Goal: Find specific page/section: Find specific page/section

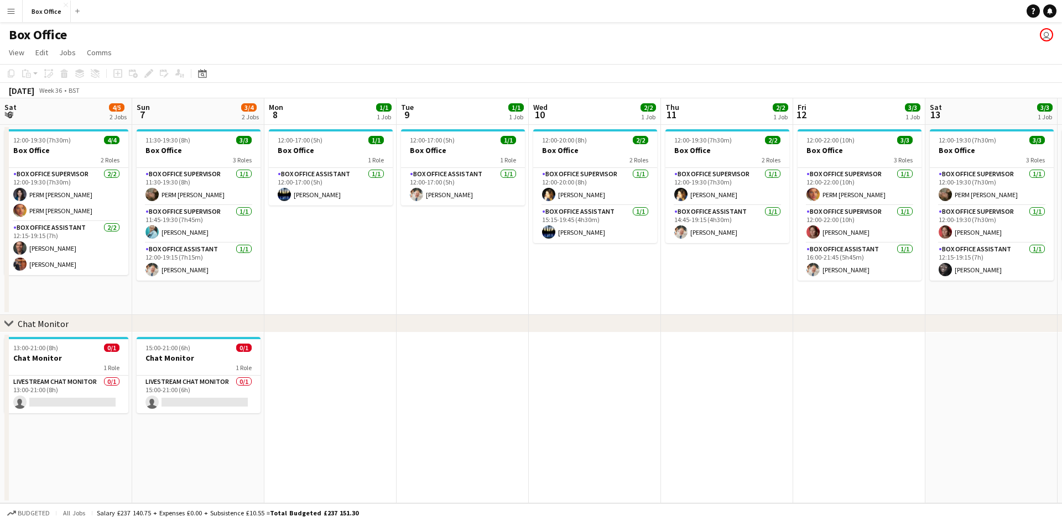
scroll to position [0, 245]
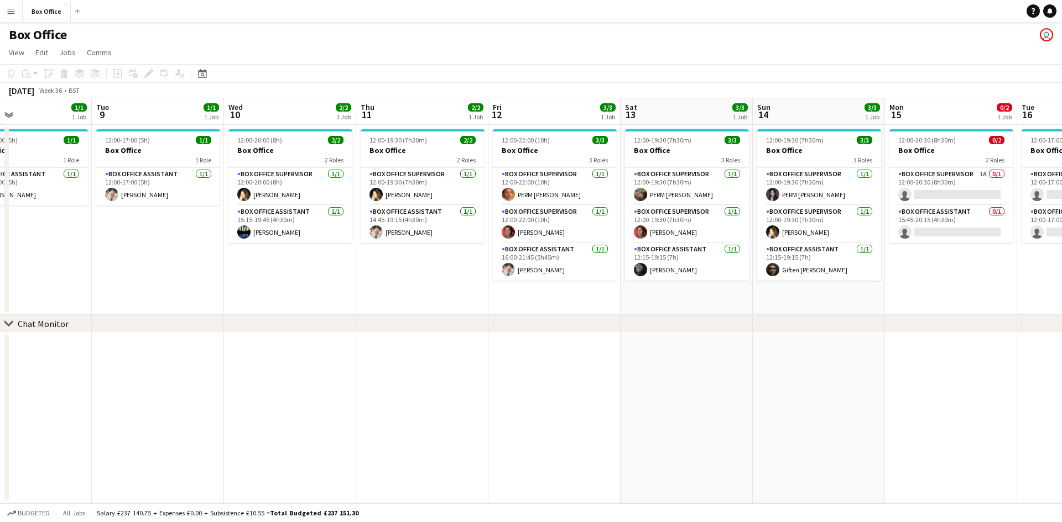
drag, startPoint x: 164, startPoint y: 309, endPoint x: 496, endPoint y: 279, distance: 334.2
click at [503, 279] on app-calendar-viewport "Sat 6 4/5 2 Jobs Sun 7 3/4 2 Jobs Mon 8 1/1 1 Job Tue 9 1/1 1 Job Wed 10 2/2 1 …" at bounding box center [531, 300] width 1062 height 405
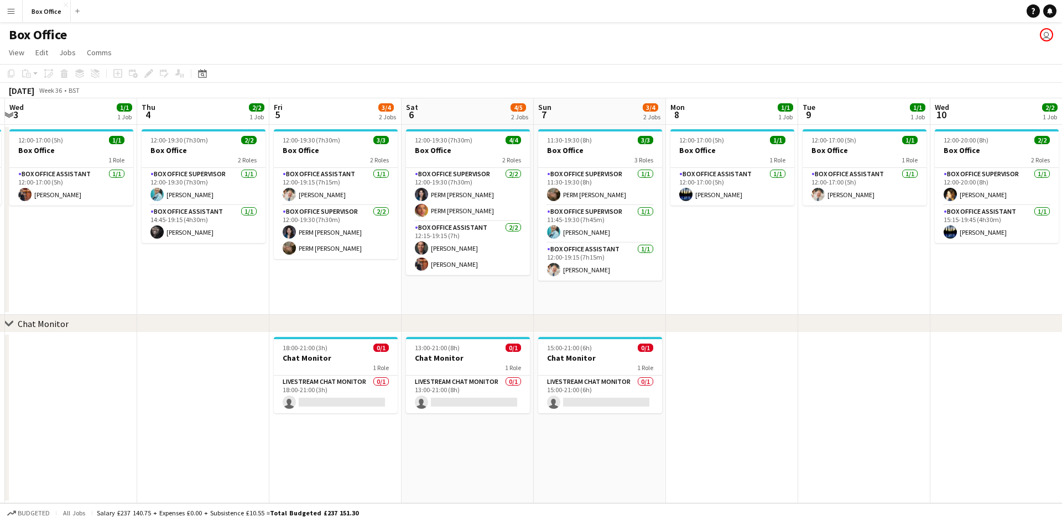
drag, startPoint x: 250, startPoint y: 303, endPoint x: 565, endPoint y: 284, distance: 315.1
click at [565, 284] on app-calendar-viewport "Mon 1 1/1 1 Job Tue 2 1/1 1 Job Wed 3 1/1 1 Job Thu 4 2/2 1 Job Fri 5 3/4 2 Job…" at bounding box center [531, 300] width 1062 height 405
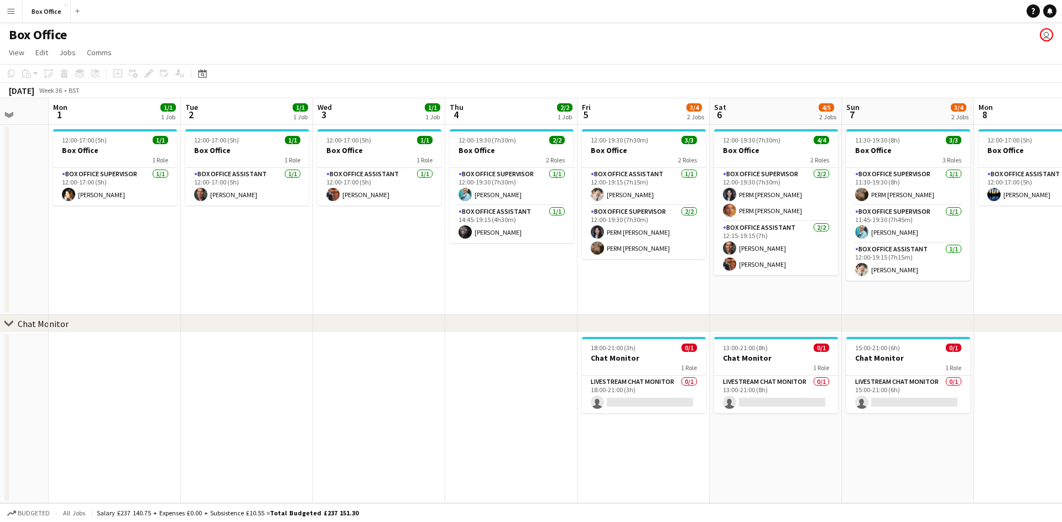
scroll to position [0, 345]
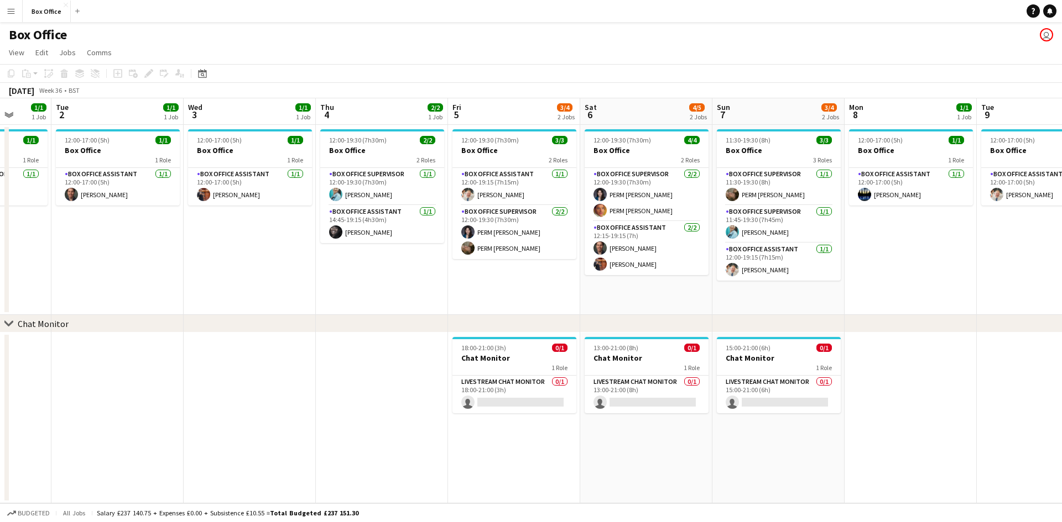
drag, startPoint x: 227, startPoint y: 286, endPoint x: 306, endPoint y: 284, distance: 78.5
click at [306, 285] on app-calendar-viewport "Sat 30 Sun 31 Mon 1 1/1 1 Job Tue 2 1/1 1 Job Wed 3 1/1 1 Job Thu 4 2/2 1 Job F…" at bounding box center [531, 300] width 1062 height 405
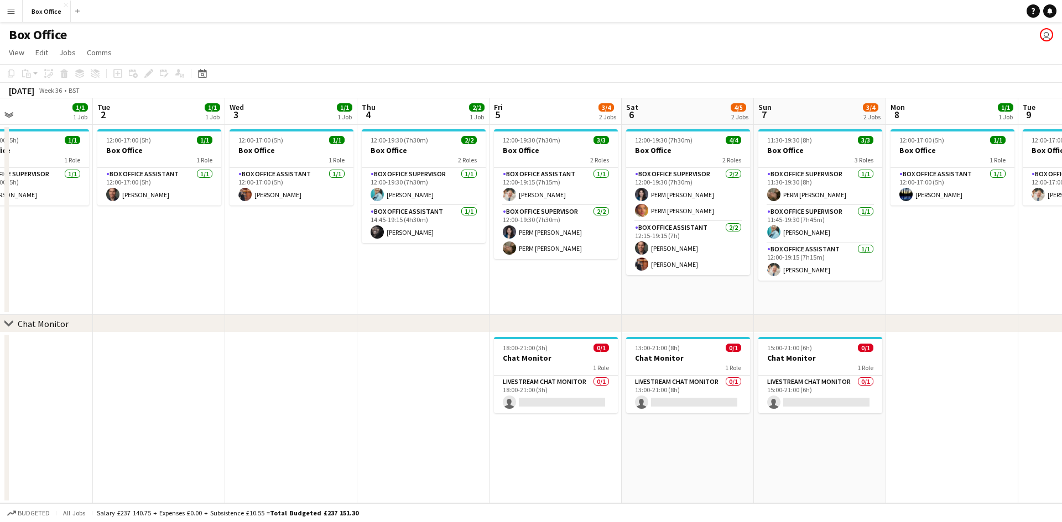
drag, startPoint x: 147, startPoint y: 282, endPoint x: 194, endPoint y: 279, distance: 47.1
click at [194, 279] on app-calendar-viewport "Sat 30 Sun 31 Mon 1 1/1 1 Job Tue 2 1/1 1 Job Wed 3 1/1 1 Job Thu 4 2/2 1 Job F…" at bounding box center [531, 300] width 1062 height 405
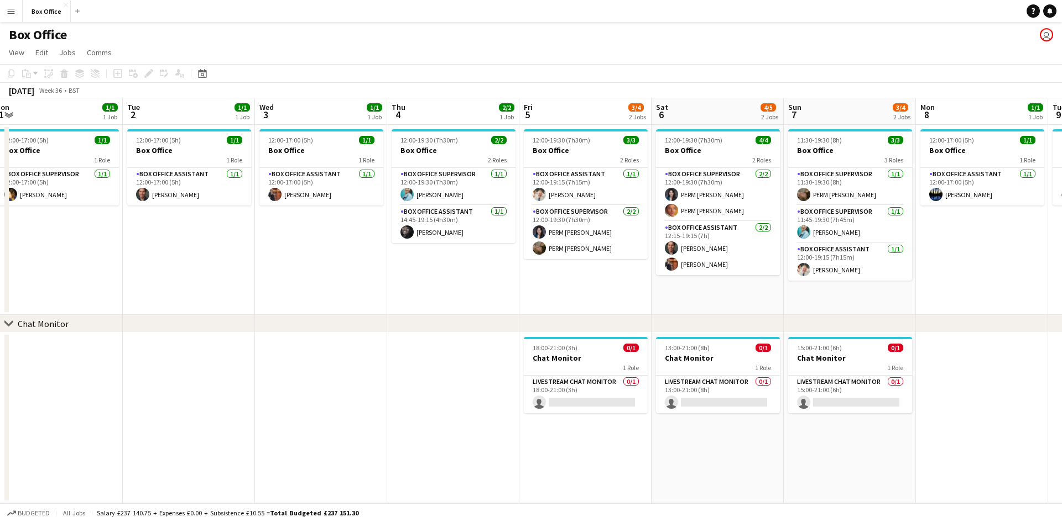
drag, startPoint x: 194, startPoint y: 279, endPoint x: 219, endPoint y: 279, distance: 24.9
click at [219, 279] on app-calendar-viewport "Sat 30 Sun 31 Mon 1 1/1 1 Job Tue 2 1/1 1 Job Wed 3 1/1 1 Job Thu 4 2/2 1 Job F…" at bounding box center [531, 300] width 1062 height 405
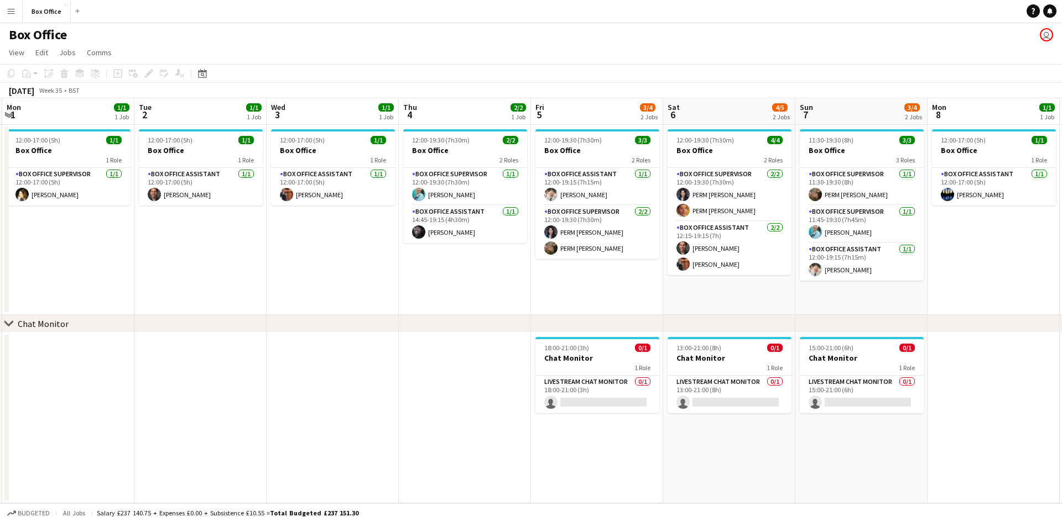
drag, startPoint x: 215, startPoint y: 276, endPoint x: 226, endPoint y: 275, distance: 11.1
click at [226, 275] on app-calendar-viewport "Sat 30 Sun 31 Mon 1 1/1 1 Job Tue 2 1/1 1 Job Wed 3 1/1 1 Job Thu 4 2/2 1 Job F…" at bounding box center [531, 300] width 1062 height 405
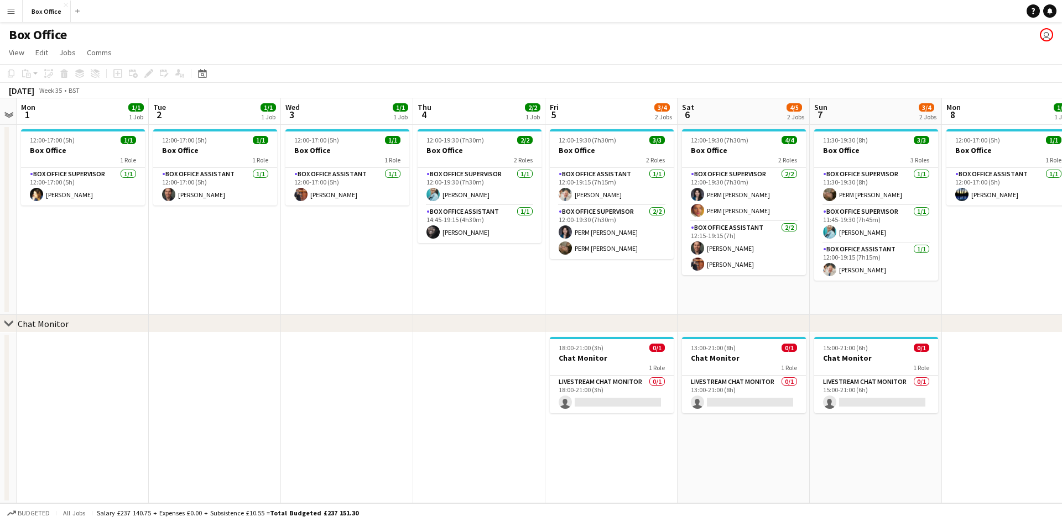
drag, startPoint x: 226, startPoint y: 275, endPoint x: 240, endPoint y: 276, distance: 14.4
click at [240, 276] on app-calendar-viewport "Sat 30 Sun 31 Mon 1 1/1 1 Job Tue 2 1/1 1 Job Wed 3 1/1 1 Job Thu 4 2/2 1 Job F…" at bounding box center [531, 300] width 1062 height 405
drag, startPoint x: 240, startPoint y: 276, endPoint x: 417, endPoint y: 287, distance: 177.8
click at [419, 287] on app-calendar-viewport "Sat 30 Sun 31 Mon 1 1/1 1 Job Tue 2 1/1 1 Job Wed 3 1/1 1 Job Thu 4 2/2 1 Job F…" at bounding box center [531, 300] width 1062 height 405
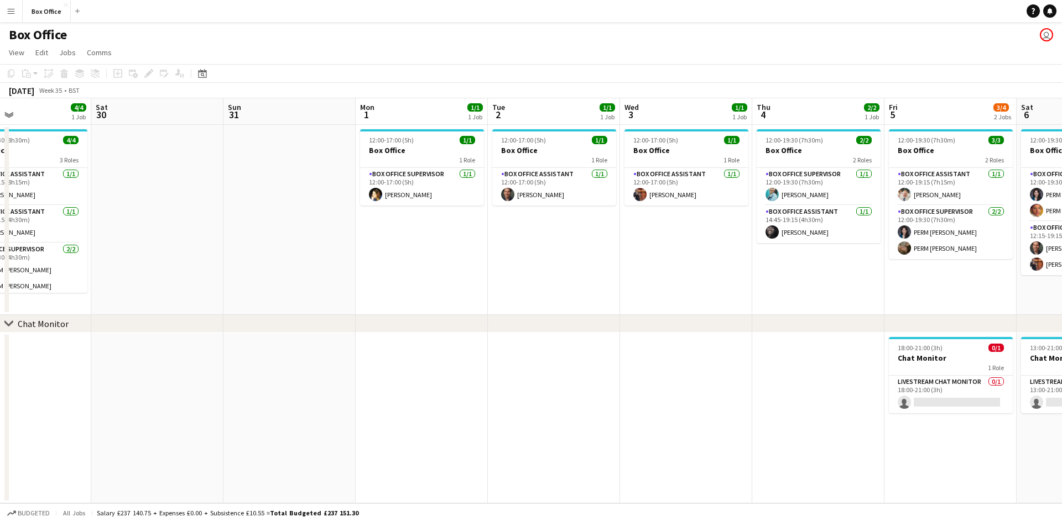
scroll to position [0, 321]
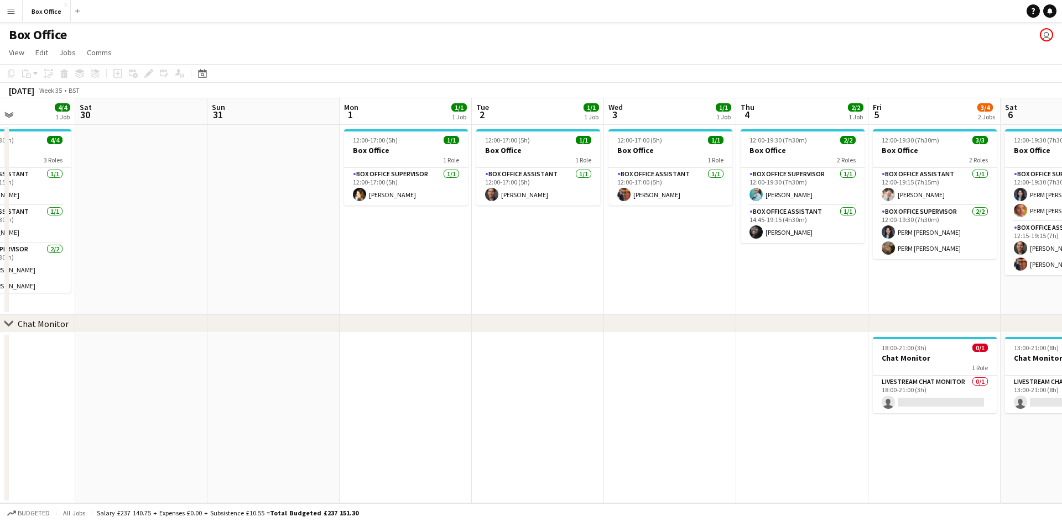
drag, startPoint x: 296, startPoint y: 310, endPoint x: 354, endPoint y: 325, distance: 59.4
click at [354, 325] on div "chevron-right Chat Monitor Wed 27 1/1 1 Job Thu 28 1/1 1 Job Fri 29 4/4 1 Job S…" at bounding box center [531, 300] width 1062 height 405
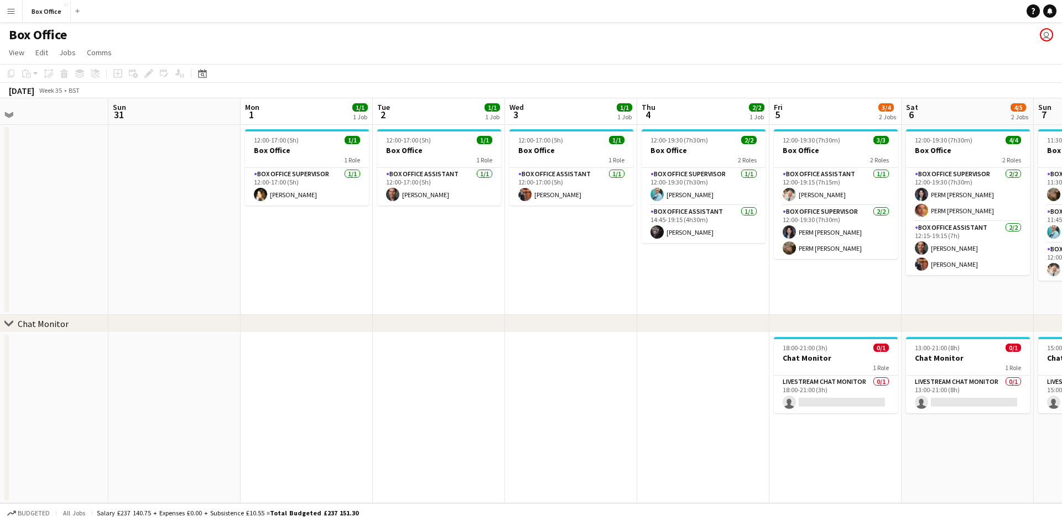
scroll to position [0, 453]
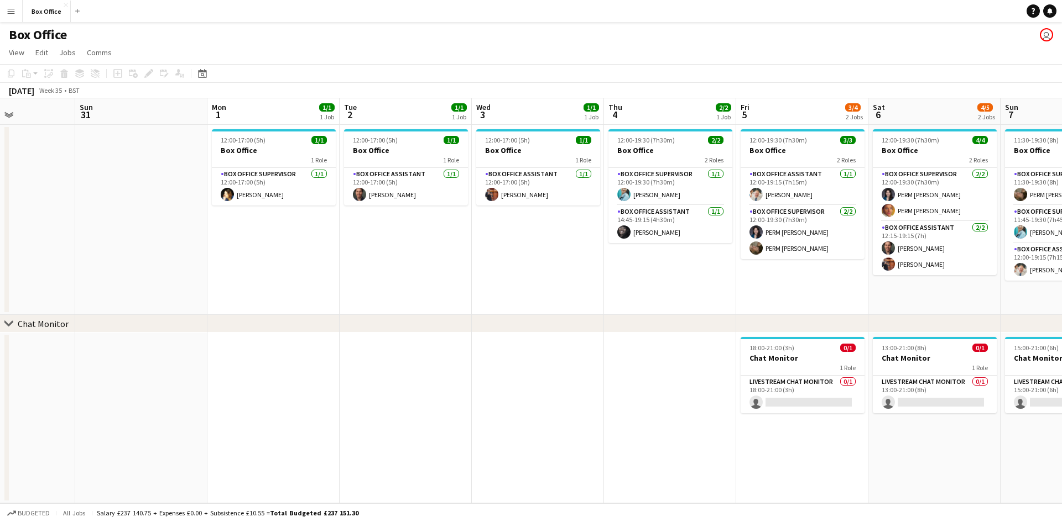
drag, startPoint x: 609, startPoint y: 269, endPoint x: 477, endPoint y: 278, distance: 132.4
click at [477, 278] on app-calendar-viewport "Wed 27 1/1 1 Job Thu 28 1/1 1 Job Fri 29 4/4 1 Job Sat 30 Sun 31 Mon 1 1/1 1 Jo…" at bounding box center [531, 300] width 1062 height 405
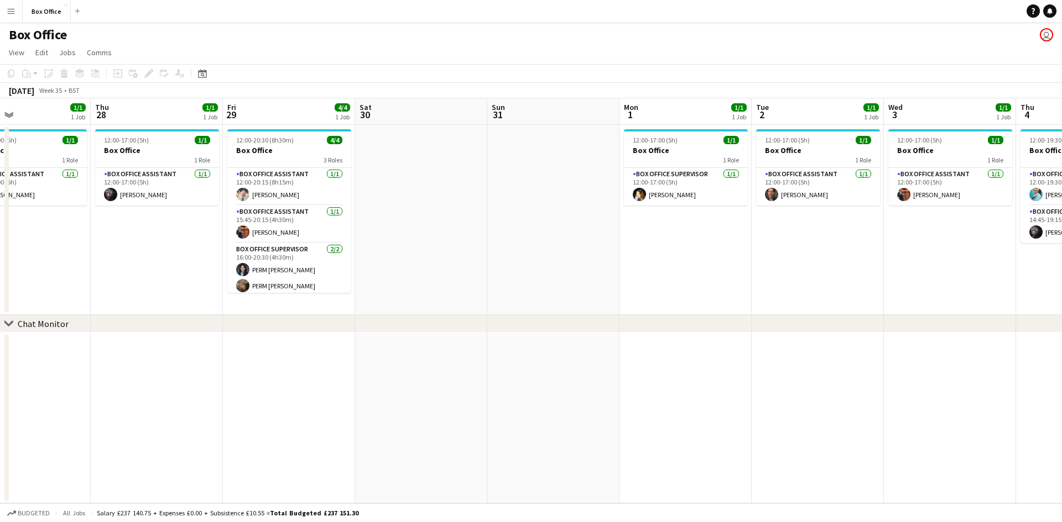
drag, startPoint x: 377, startPoint y: 270, endPoint x: 735, endPoint y: 309, distance: 360.9
click at [820, 300] on app-calendar-viewport "Tue 26 2/2 1 Job Wed 27 1/1 1 Job Thu 28 1/1 1 Job Fri 29 4/4 1 Job Sat 30 Sun …" at bounding box center [531, 300] width 1062 height 405
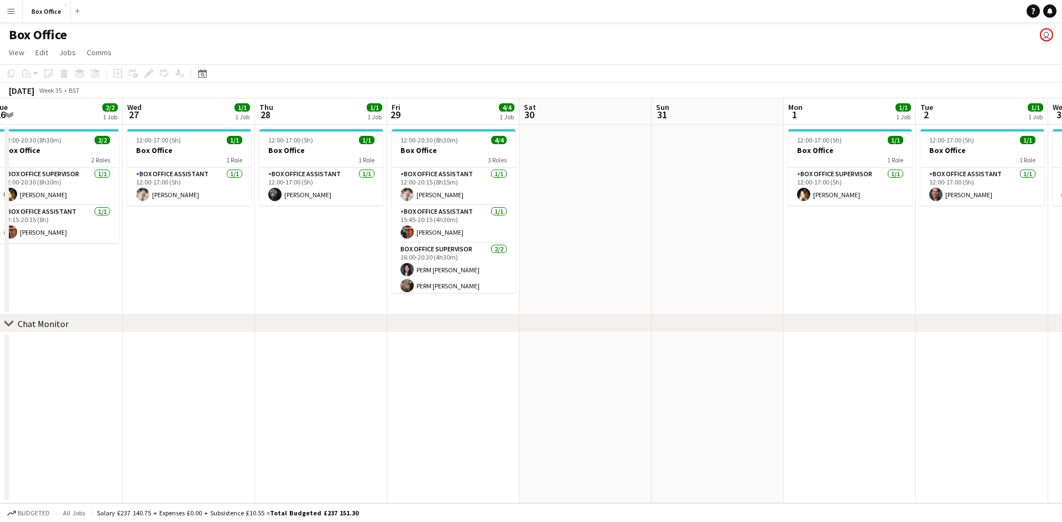
scroll to position [0, 286]
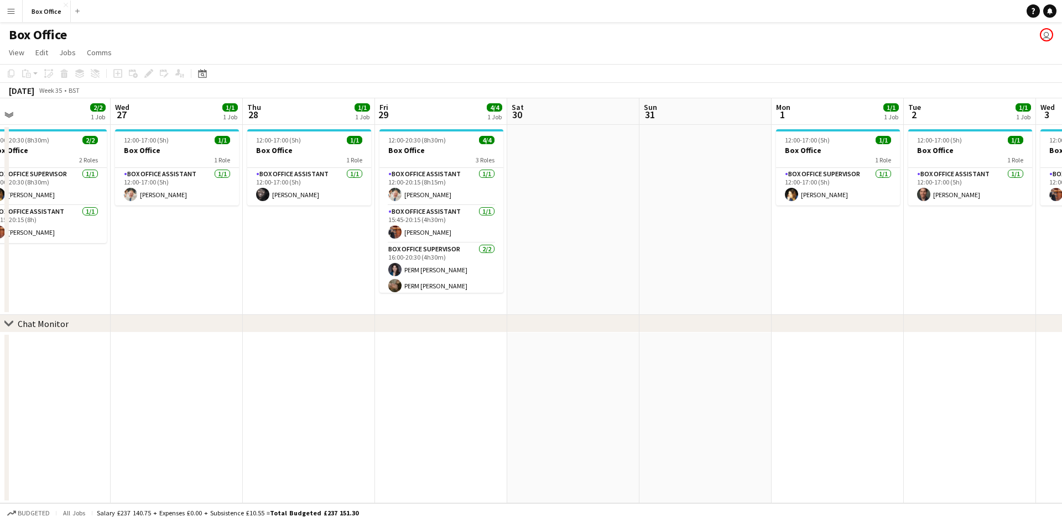
drag, startPoint x: 273, startPoint y: 300, endPoint x: 563, endPoint y: 319, distance: 290.4
click at [563, 319] on div "chevron-right Chat Monitor Sun 24 Mon 25 Tue 26 2/2 1 Job Wed 27 1/1 1 Job Thu …" at bounding box center [531, 300] width 1062 height 405
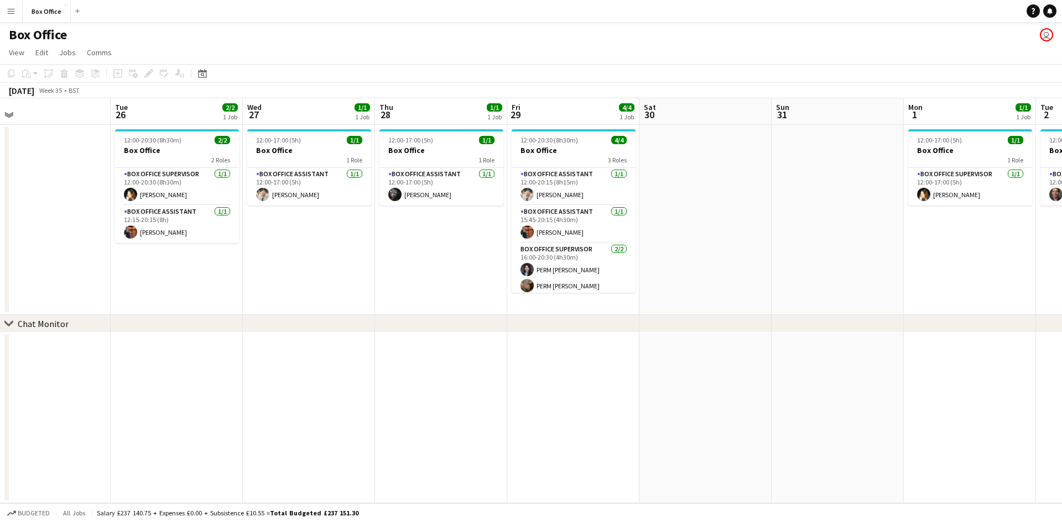
drag, startPoint x: 321, startPoint y: 328, endPoint x: 515, endPoint y: 330, distance: 194.1
click at [515, 330] on div "chevron-right Chat Monitor" at bounding box center [531, 324] width 1062 height 18
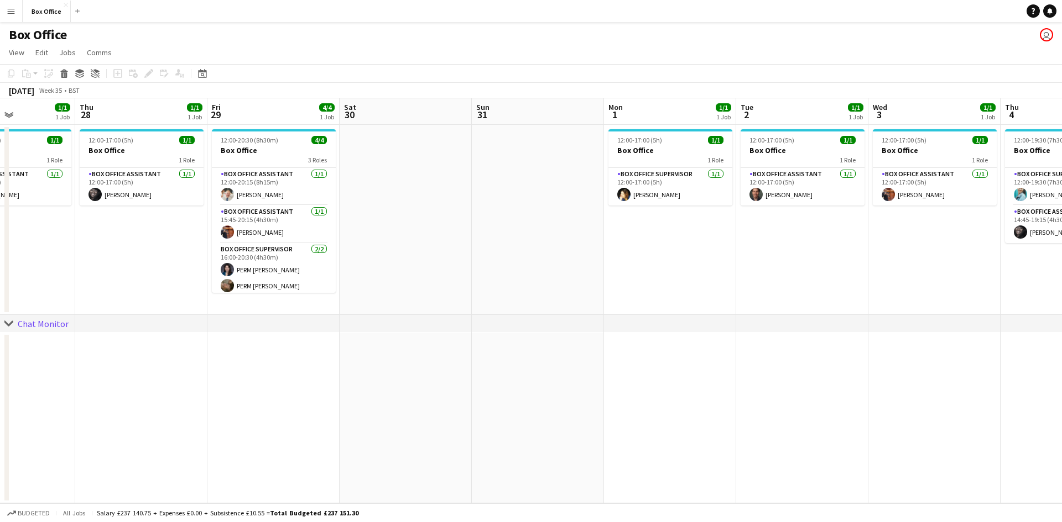
drag, startPoint x: 326, startPoint y: 278, endPoint x: 43, endPoint y: 287, distance: 283.2
click at [17, 297] on app-calendar-viewport "Sun 24 Mon 25 Tue 26 2/2 1 Job Wed 27 1/1 1 Job Thu 28 1/1 1 Job Fri 29 4/4 1 J…" at bounding box center [531, 300] width 1062 height 405
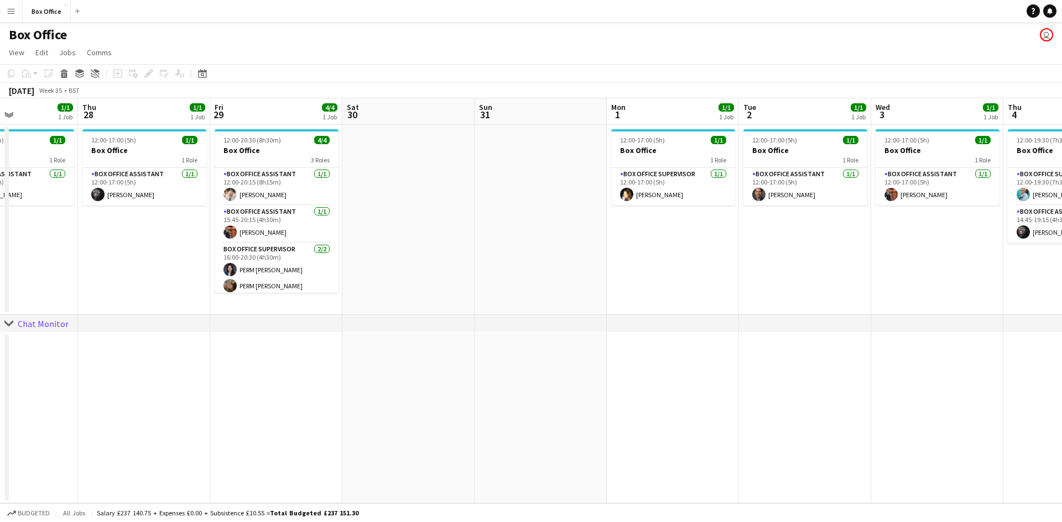
drag, startPoint x: 814, startPoint y: 287, endPoint x: 573, endPoint y: 308, distance: 242.5
click at [573, 308] on app-calendar-viewport "Sun 24 Mon 25 Tue 26 2/2 1 Job Wed 27 1/1 1 Job Thu 28 1/1 1 Job Fri 29 4/4 1 J…" at bounding box center [531, 300] width 1062 height 405
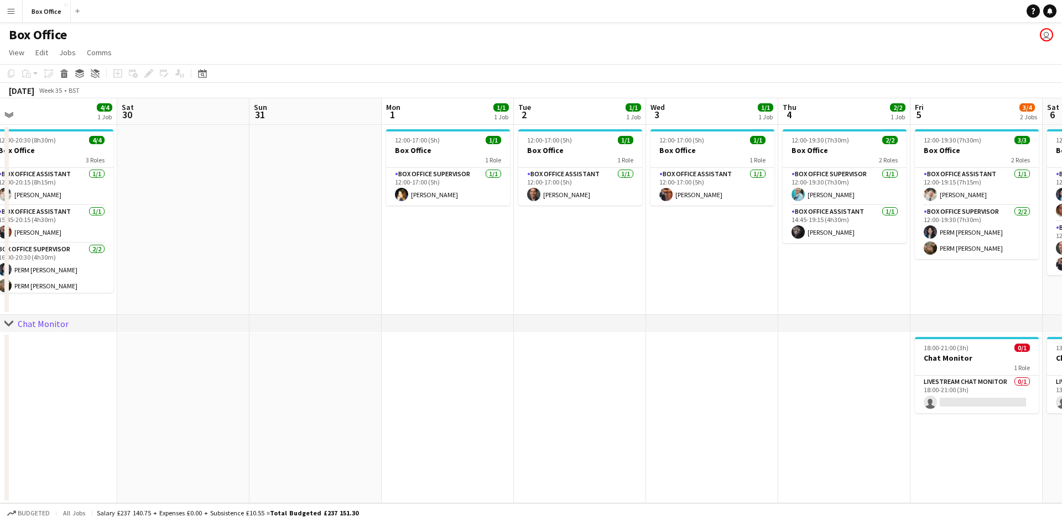
scroll to position [0, 521]
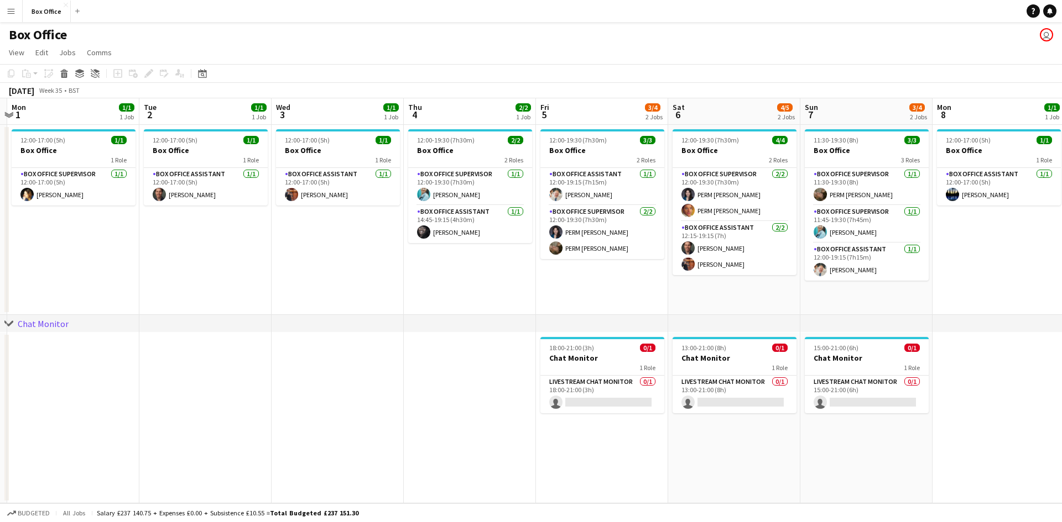
drag, startPoint x: 733, startPoint y: 269, endPoint x: 430, endPoint y: 301, distance: 304.7
click at [430, 301] on app-calendar-viewport "Thu 28 1/1 1 Job Fri 29 4/4 1 Job Sat 30 Sun 31 Mon 1 1/1 1 Job Tue 2 1/1 1 Job…" at bounding box center [531, 300] width 1062 height 405
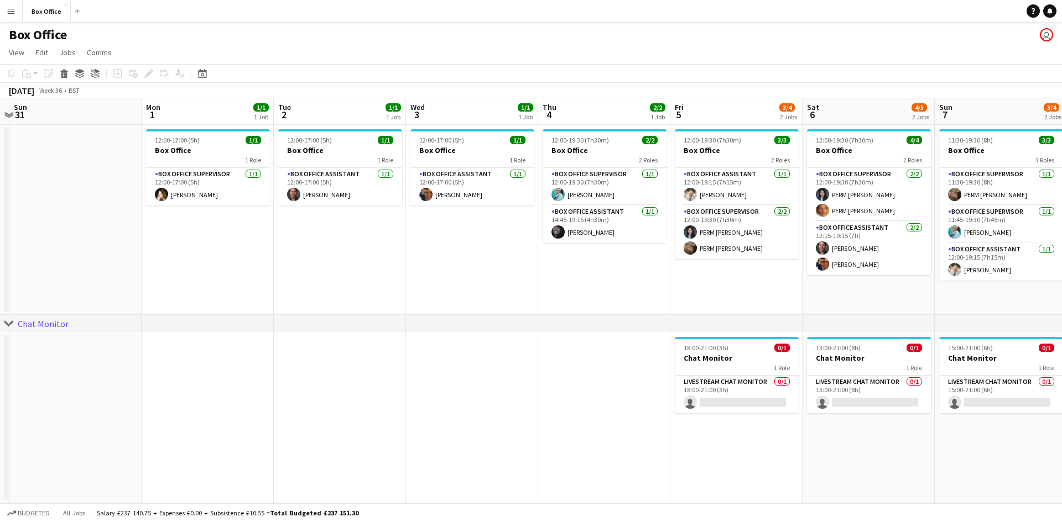
drag, startPoint x: 293, startPoint y: 251, endPoint x: 163, endPoint y: 242, distance: 130.3
click at [163, 242] on app-calendar-viewport "Thu 28 1/1 1 Job Fri 29 4/4 1 Job Sat 30 Sun 31 Mon 1 1/1 1 Job Tue 2 1/1 1 Job…" at bounding box center [531, 300] width 1062 height 405
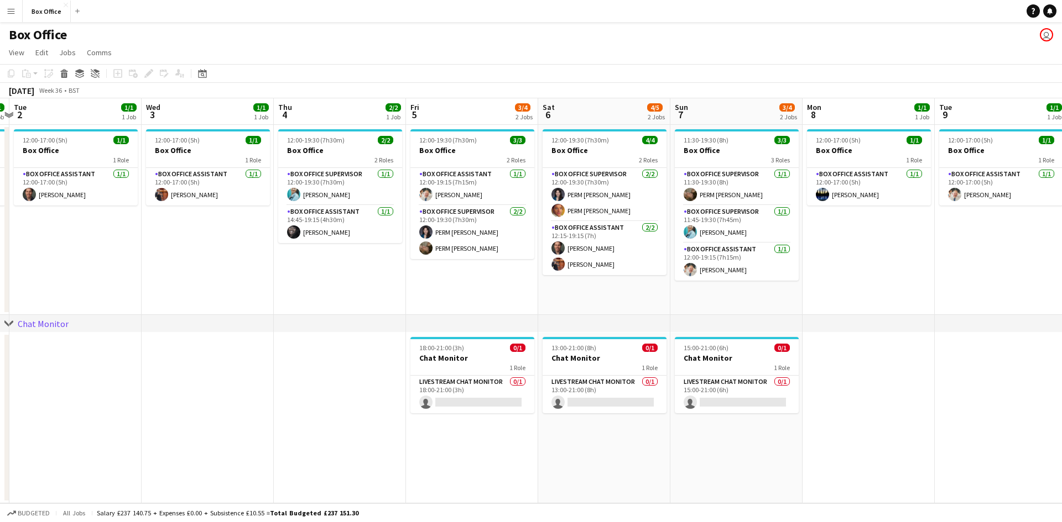
scroll to position [0, 385]
click at [180, 277] on app-date-cell "12:00-17:00 (5h) 1/1 Box Office 1 Role Box Office Assistant [DATE] 12:00-17:00 …" at bounding box center [209, 220] width 132 height 190
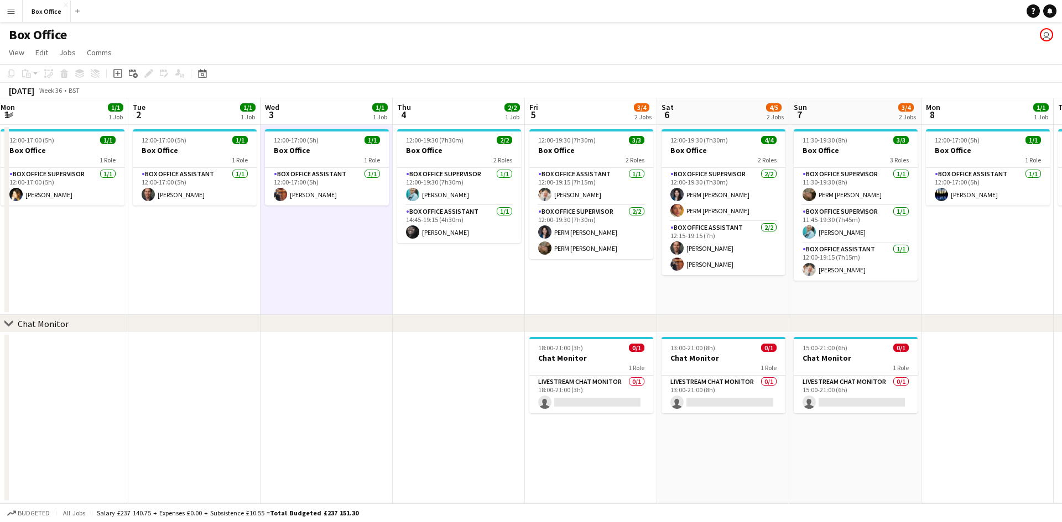
scroll to position [0, 268]
drag, startPoint x: 316, startPoint y: 283, endPoint x: 422, endPoint y: 280, distance: 105.6
click at [422, 280] on app-calendar-viewport "Sat 30 Sun 31 Mon 1 1/1 1 Job Tue 2 1/1 1 Job Wed 3 1/1 1 Job Thu 4 2/2 1 Job F…" at bounding box center [531, 300] width 1062 height 405
